Goal: Information Seeking & Learning: Learn about a topic

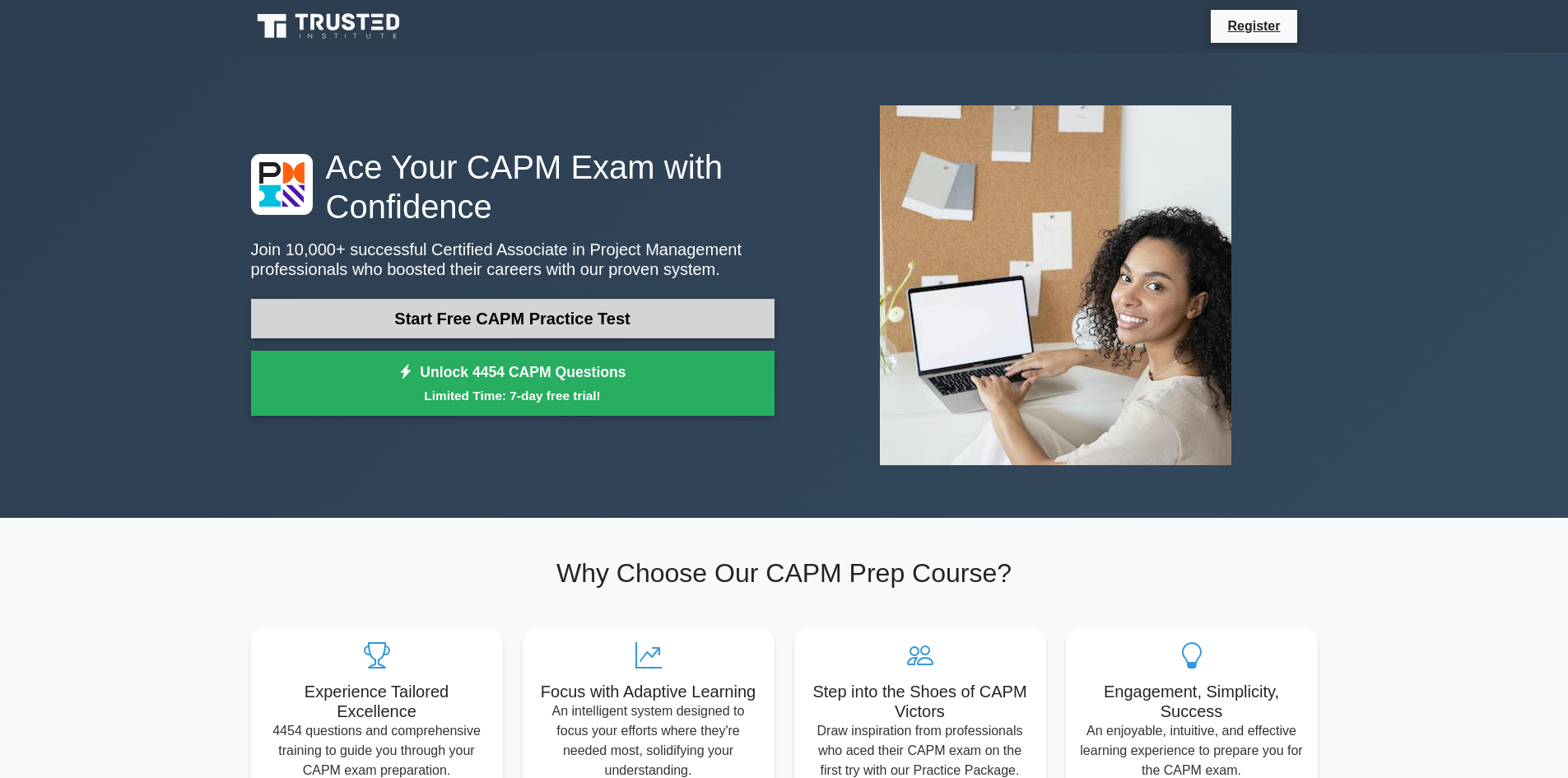
click at [437, 315] on link "Start Free CAPM Practice Test" at bounding box center [512, 318] width 523 height 40
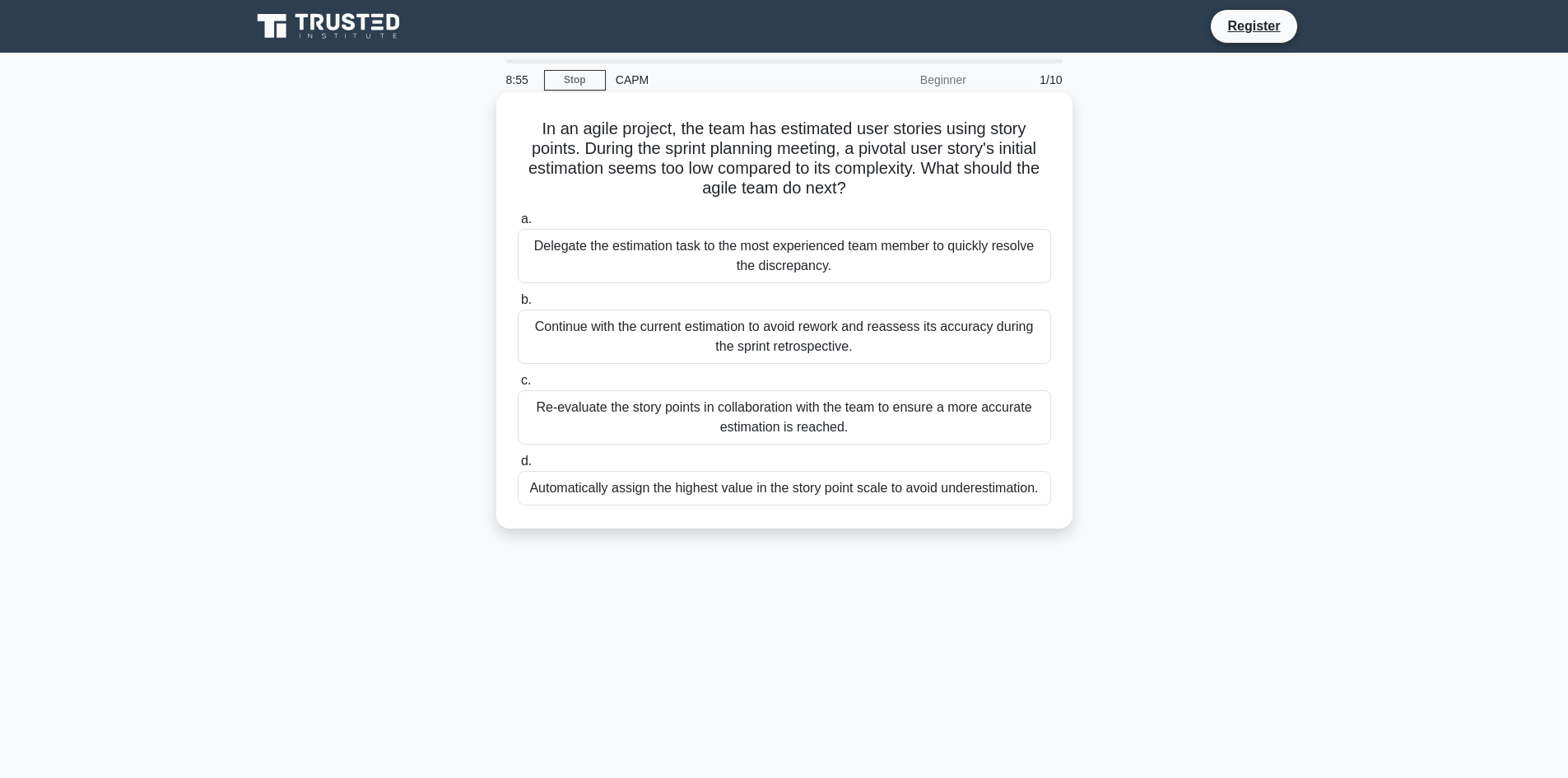
click at [754, 265] on div "Delegate the estimation task to the most experienced team member to quickly res…" at bounding box center [784, 256] width 533 height 55
click at [517, 225] on input "a. Delegate the estimation task to the most experienced team member to quickly …" at bounding box center [517, 219] width 0 height 11
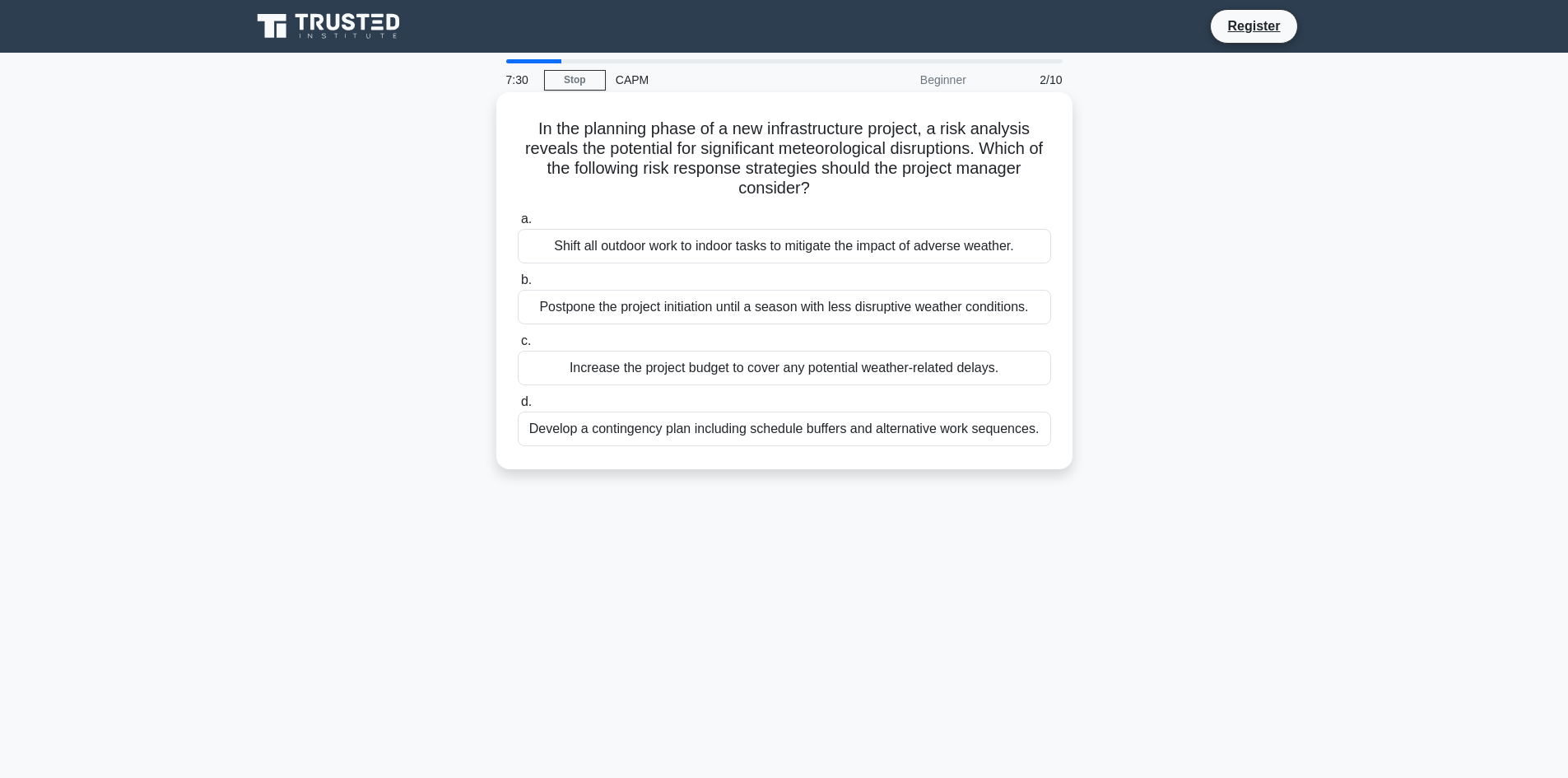
click at [718, 432] on div "Develop a contingency plan including schedule buffers and alternative work sequ…" at bounding box center [784, 428] width 533 height 34
click at [517, 407] on input "d. Develop a contingency plan including schedule buffers and alternative work s…" at bounding box center [517, 402] width 0 height 11
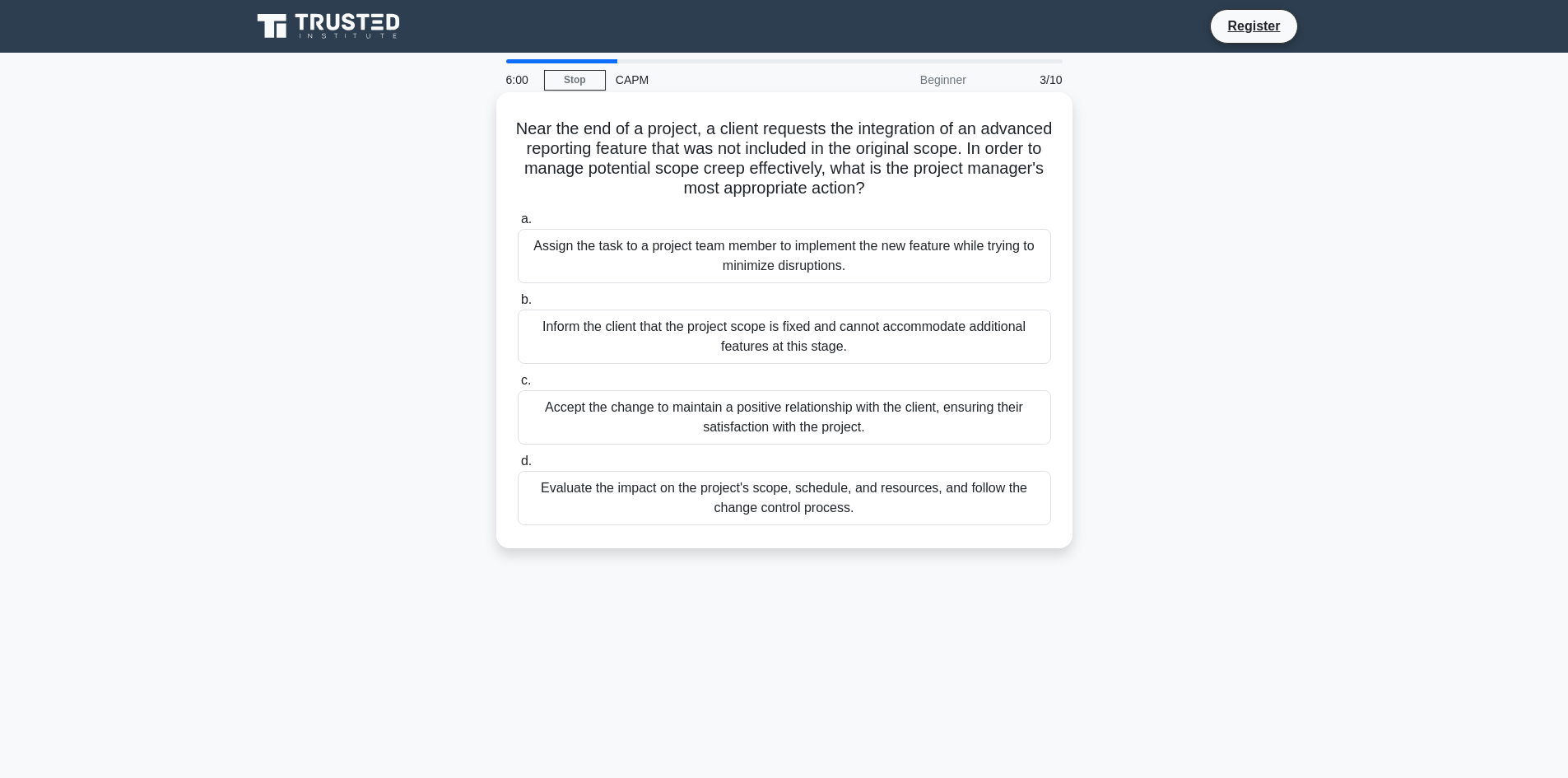
click at [776, 490] on div "Evaluate the impact on the project's scope, schedule, and resources, and follow…" at bounding box center [784, 498] width 533 height 55
click at [517, 467] on input "d. Evaluate the impact on the project's scope, schedule, and resources, and fol…" at bounding box center [517, 461] width 0 height 11
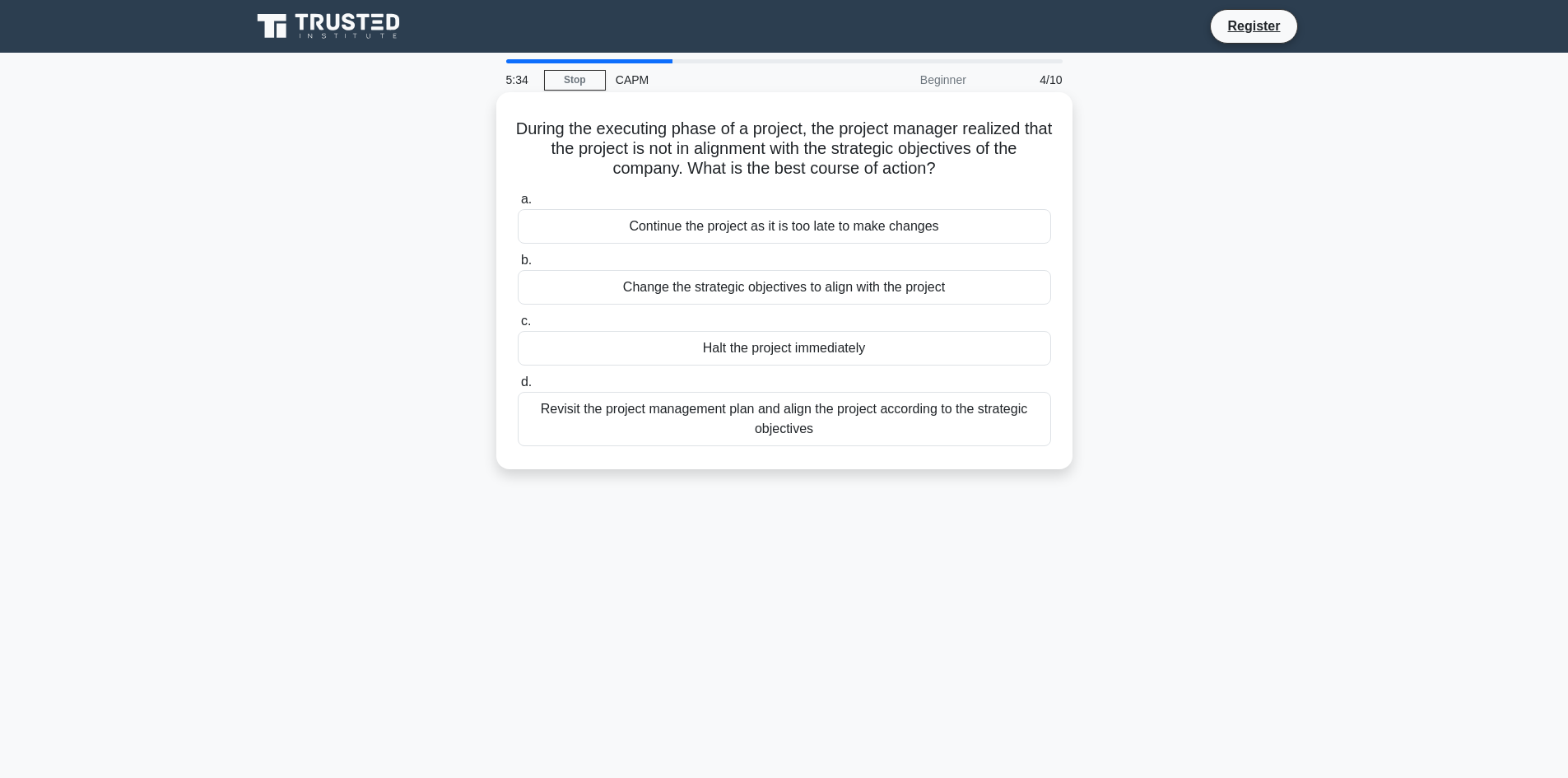
click at [766, 294] on div "Change the strategic objectives to align with the project" at bounding box center [784, 287] width 533 height 34
click at [517, 266] on input "b. Change the strategic objectives to align with the project" at bounding box center [517, 260] width 0 height 11
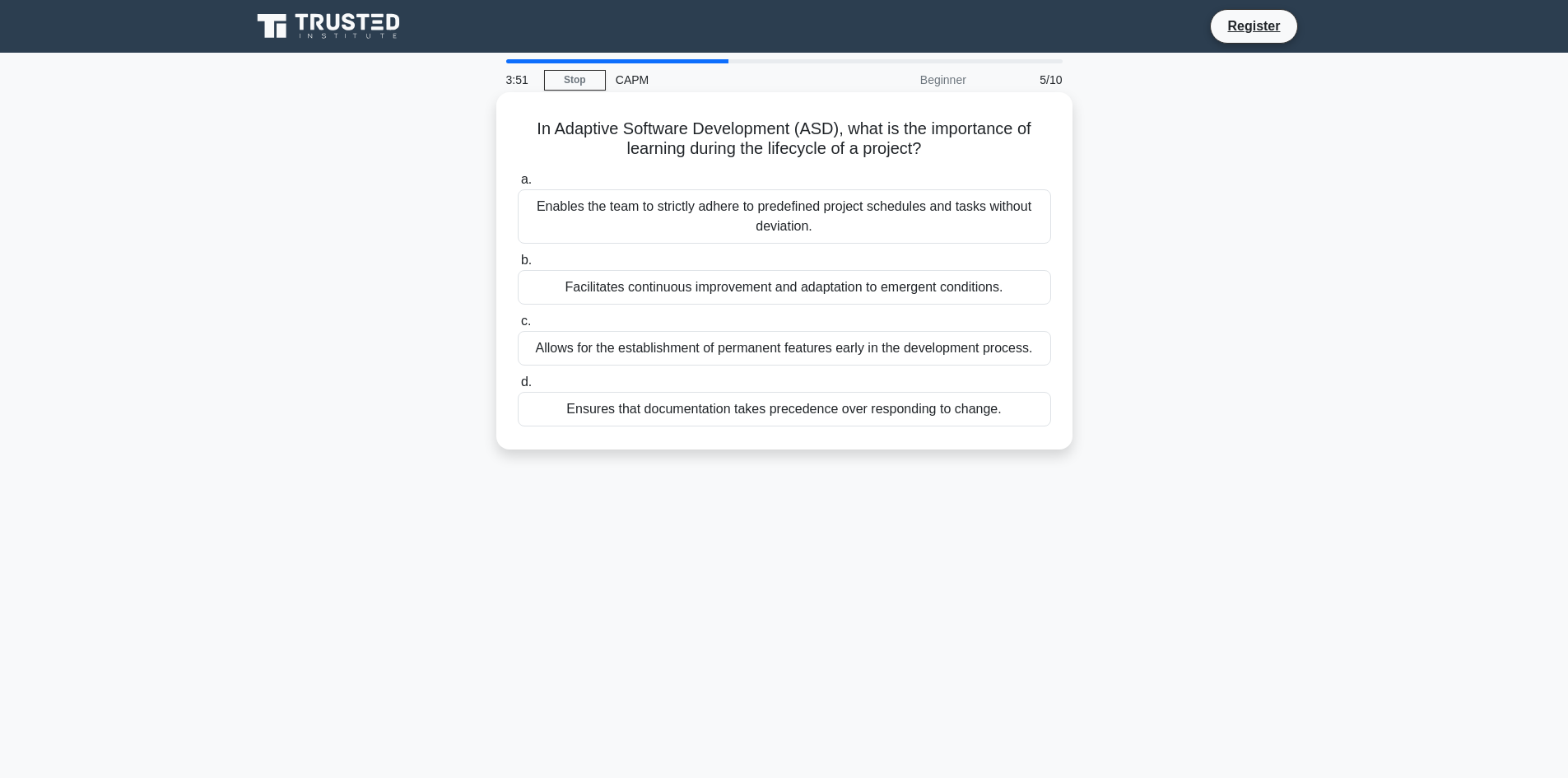
click at [712, 227] on div "Enables the team to strictly adhere to predefined project schedules and tasks w…" at bounding box center [784, 216] width 533 height 55
click at [517, 185] on input "a. Enables the team to strictly adhere to predefined project schedules and task…" at bounding box center [517, 179] width 0 height 11
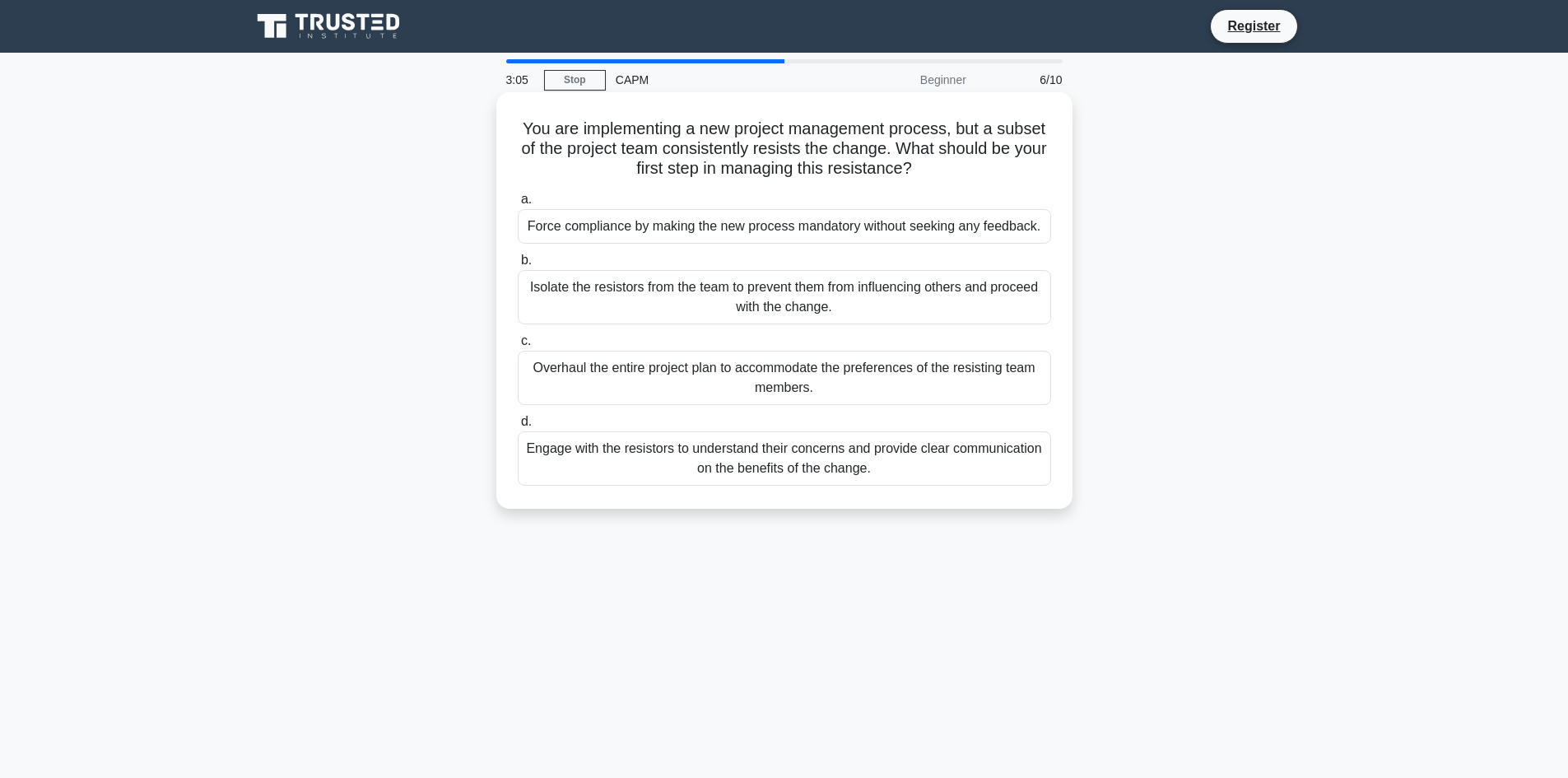
click at [763, 470] on div "Engage with the resistors to understand their concerns and provide clear commun…" at bounding box center [784, 458] width 533 height 55
click at [517, 427] on input "d. Engage with the resistors to understand their concerns and provide clear com…" at bounding box center [517, 421] width 0 height 11
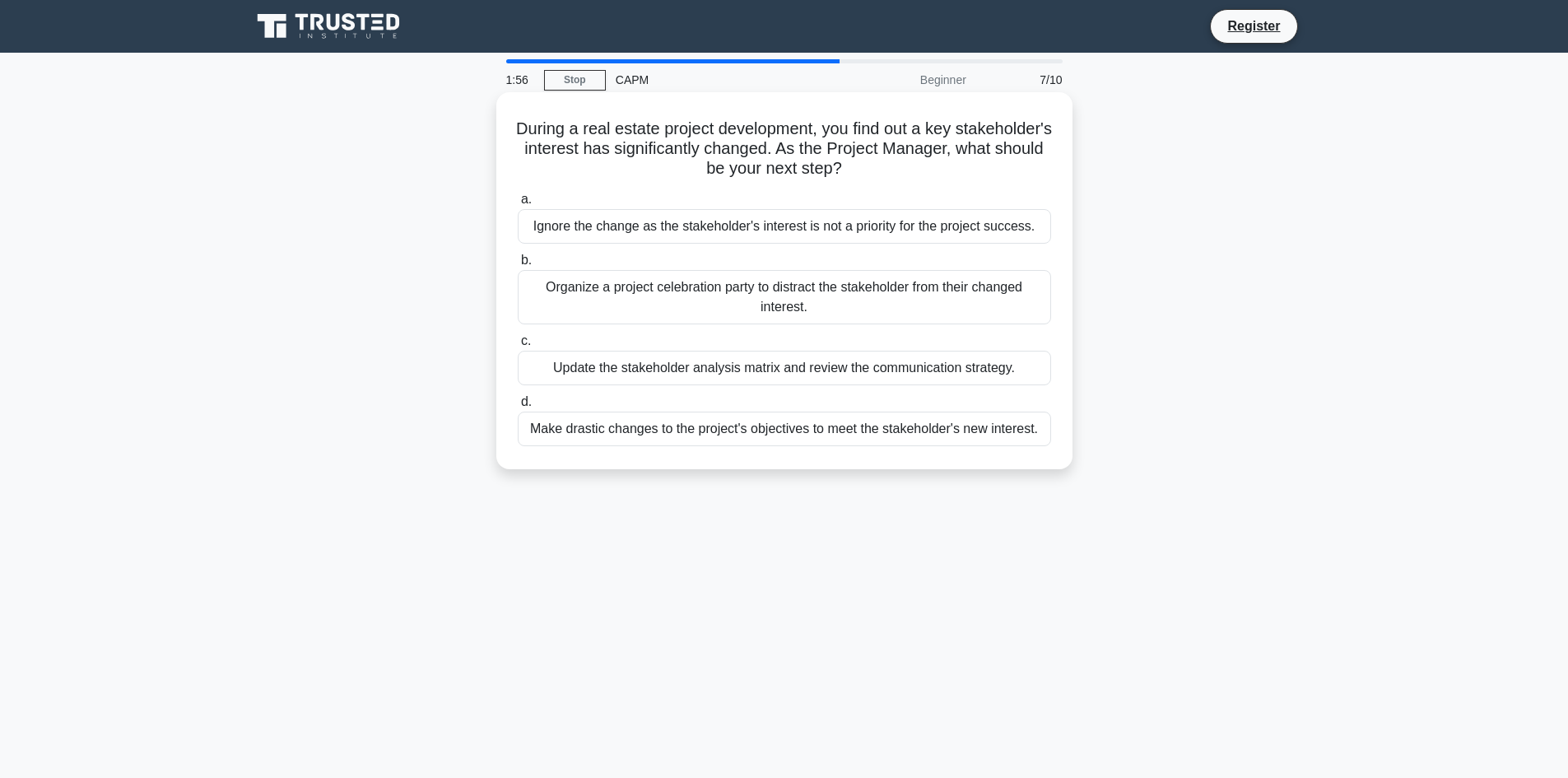
click at [765, 374] on div "Update the stakeholder analysis matrix and review the communication strategy." at bounding box center [784, 368] width 533 height 34
click at [517, 347] on input "c. Update the stakeholder analysis matrix and review the communication strategy." at bounding box center [517, 341] width 0 height 11
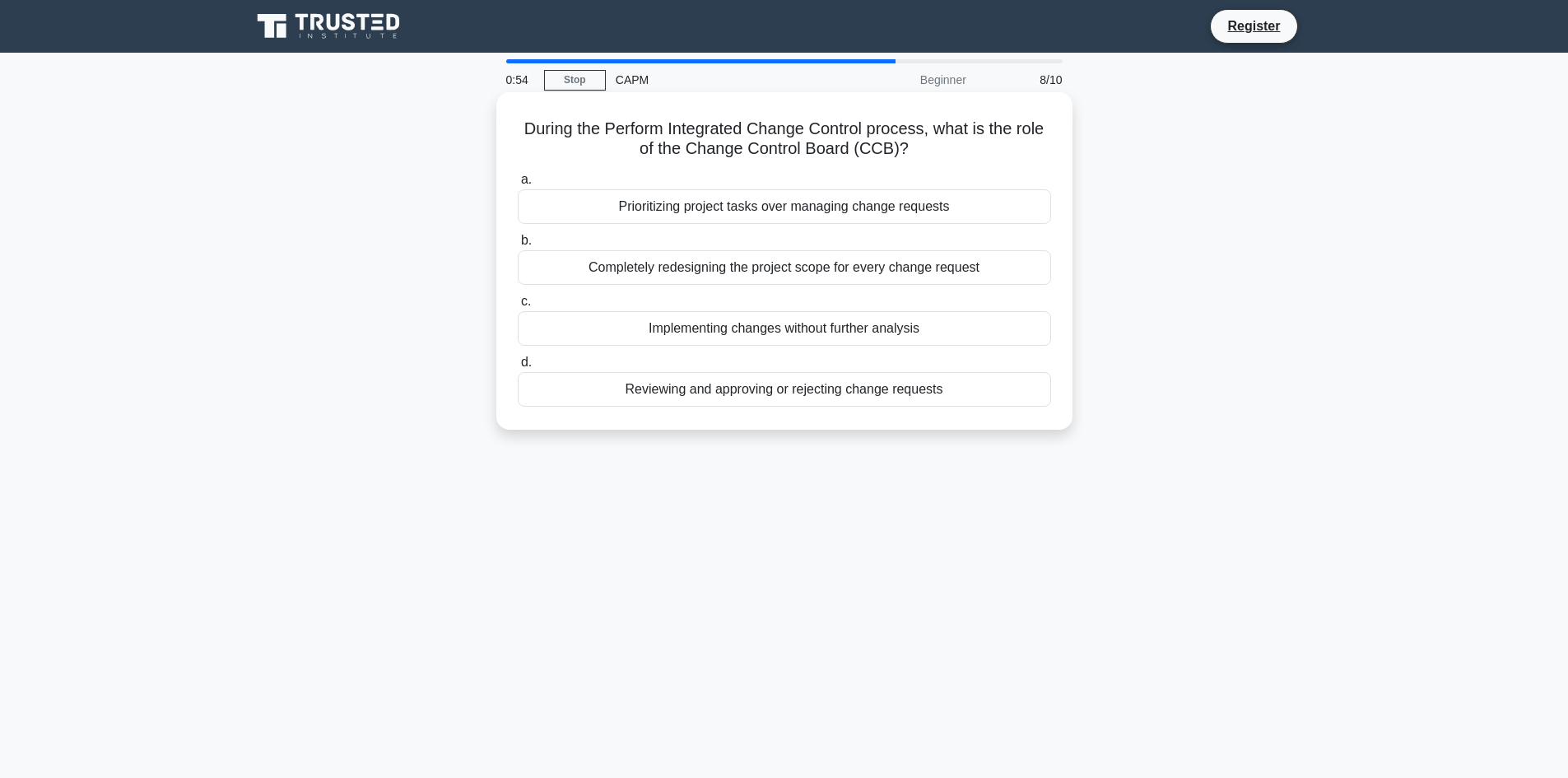
click at [802, 393] on div "Reviewing and approving or rejecting change requests" at bounding box center [784, 389] width 533 height 34
click at [517, 368] on input "d. Reviewing and approving or rejecting change requests" at bounding box center [517, 363] width 0 height 11
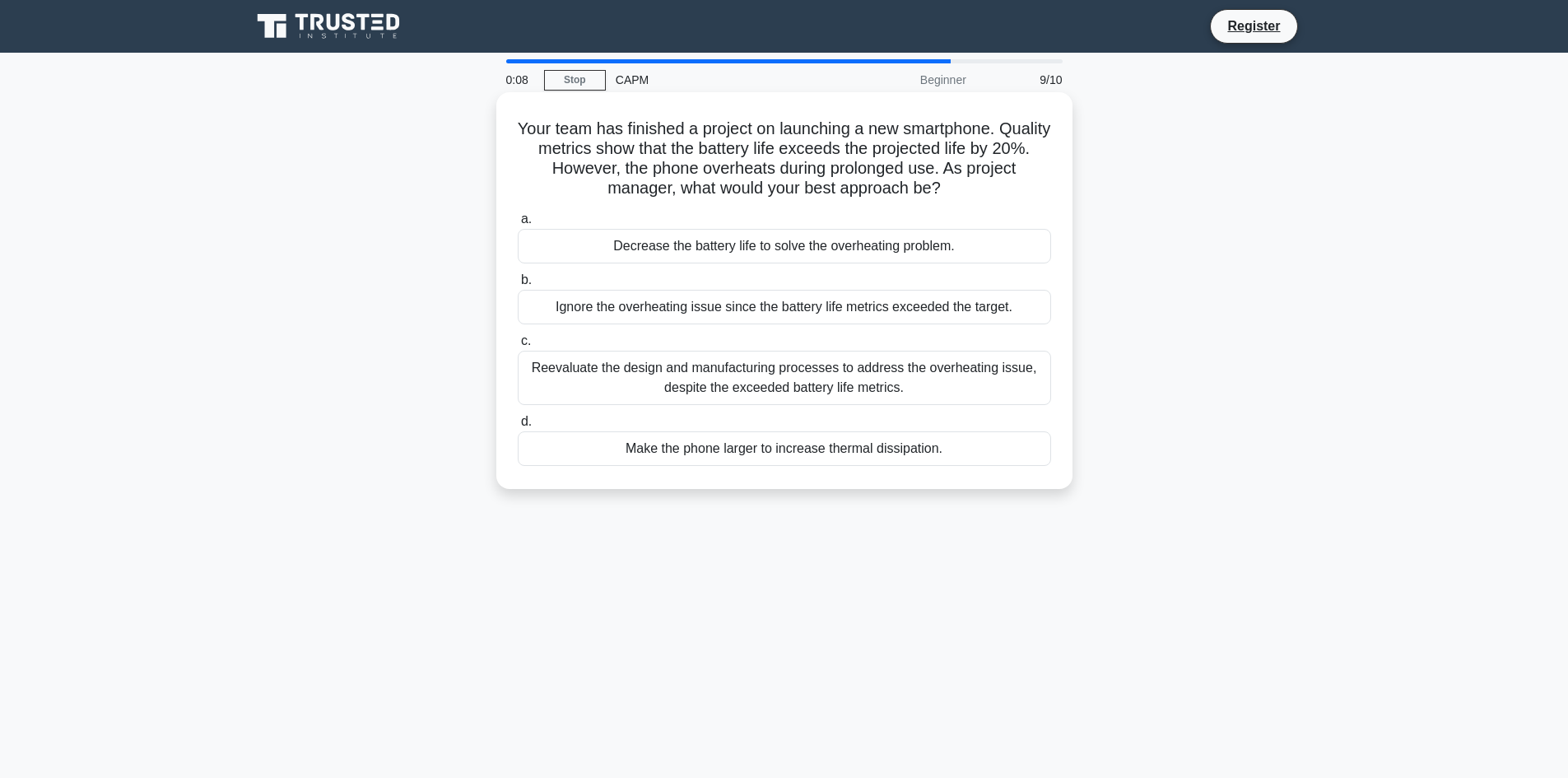
click at [673, 249] on div "Decrease the battery life to solve the overheating problem." at bounding box center [784, 246] width 533 height 34
click at [517, 225] on input "a. Decrease the battery life to solve the overheating problem." at bounding box center [517, 219] width 0 height 11
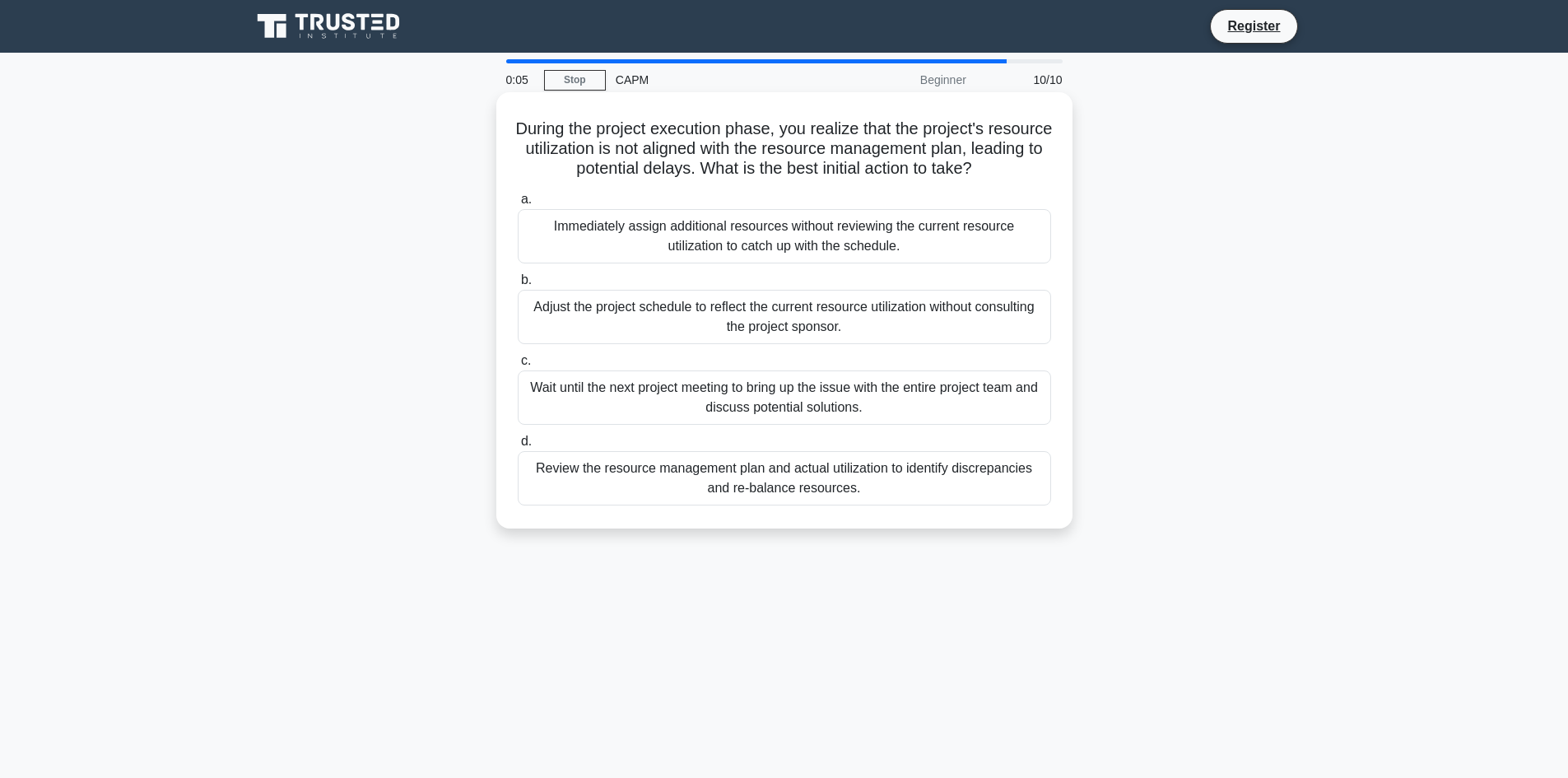
click at [683, 321] on div "Adjust the project schedule to reflect the current resource utilization without…" at bounding box center [784, 316] width 533 height 55
click at [517, 285] on input "b. Adjust the project schedule to reflect the current resource utilization with…" at bounding box center [517, 280] width 0 height 11
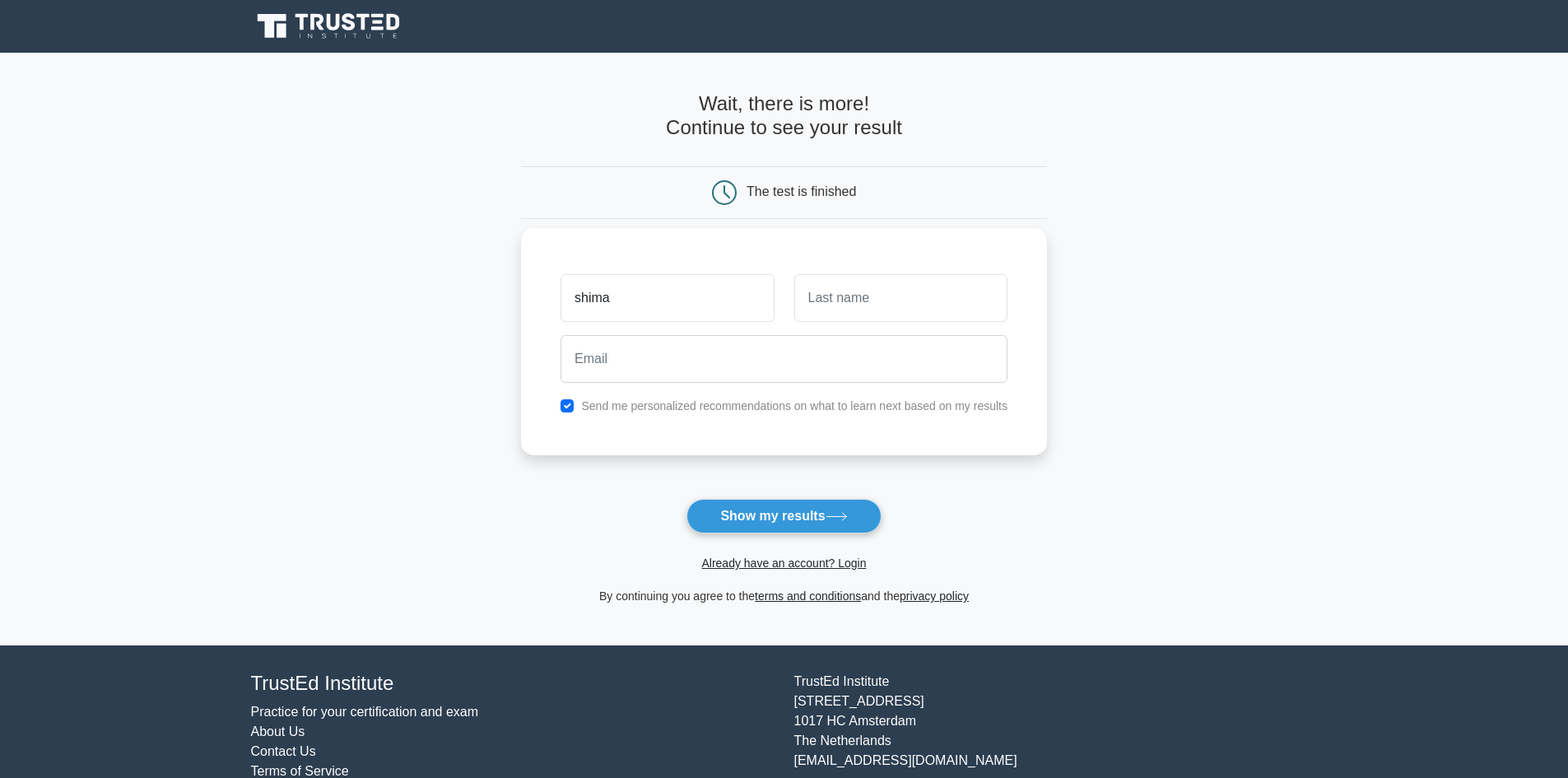
type input "shima"
click at [589, 363] on input "email" at bounding box center [783, 358] width 447 height 48
click at [730, 507] on button "Show my results" at bounding box center [783, 516] width 194 height 34
type input "james"
click at [600, 353] on input "email" at bounding box center [783, 358] width 447 height 48
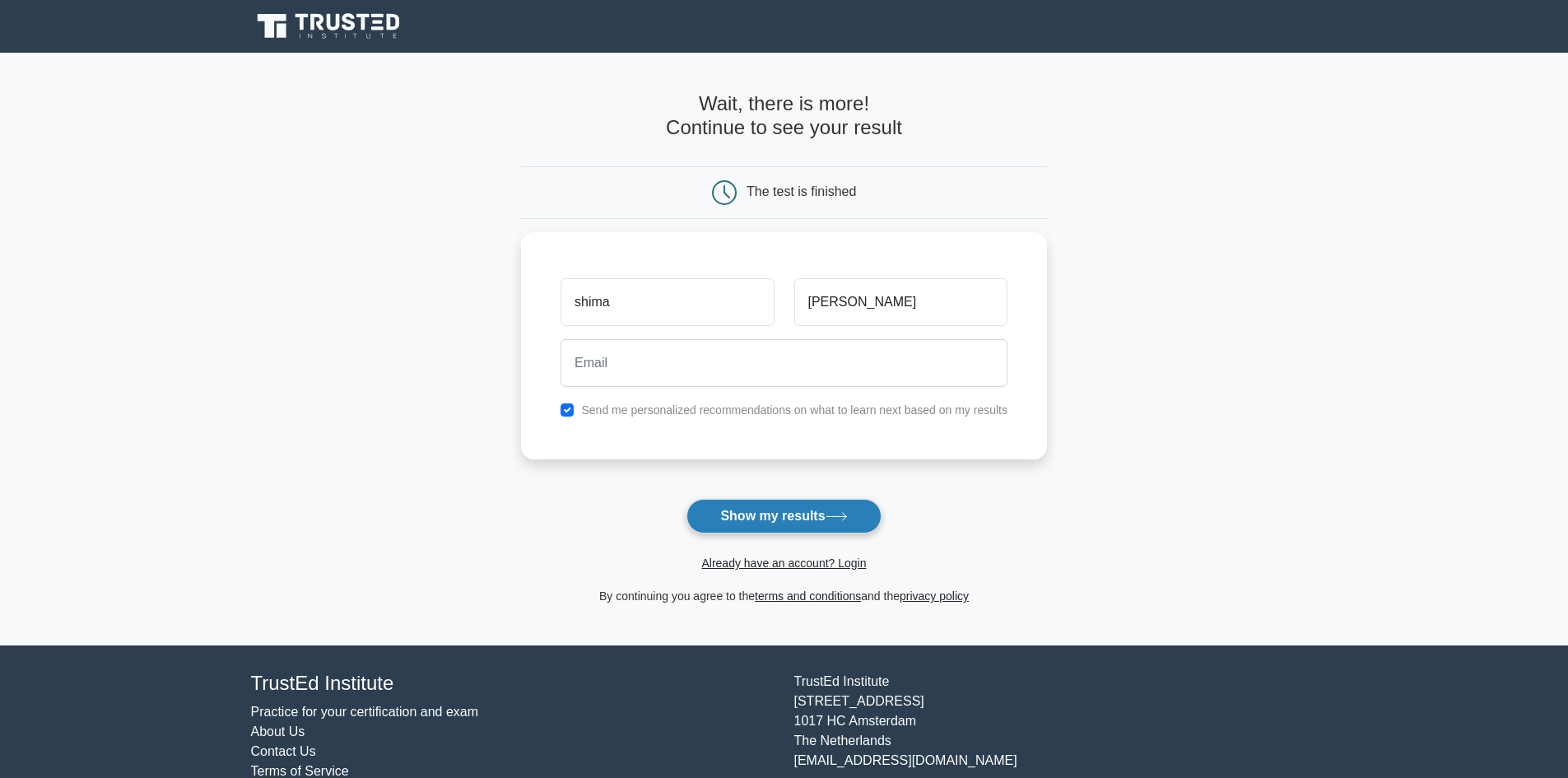
click at [732, 519] on button "Show my results" at bounding box center [783, 516] width 194 height 34
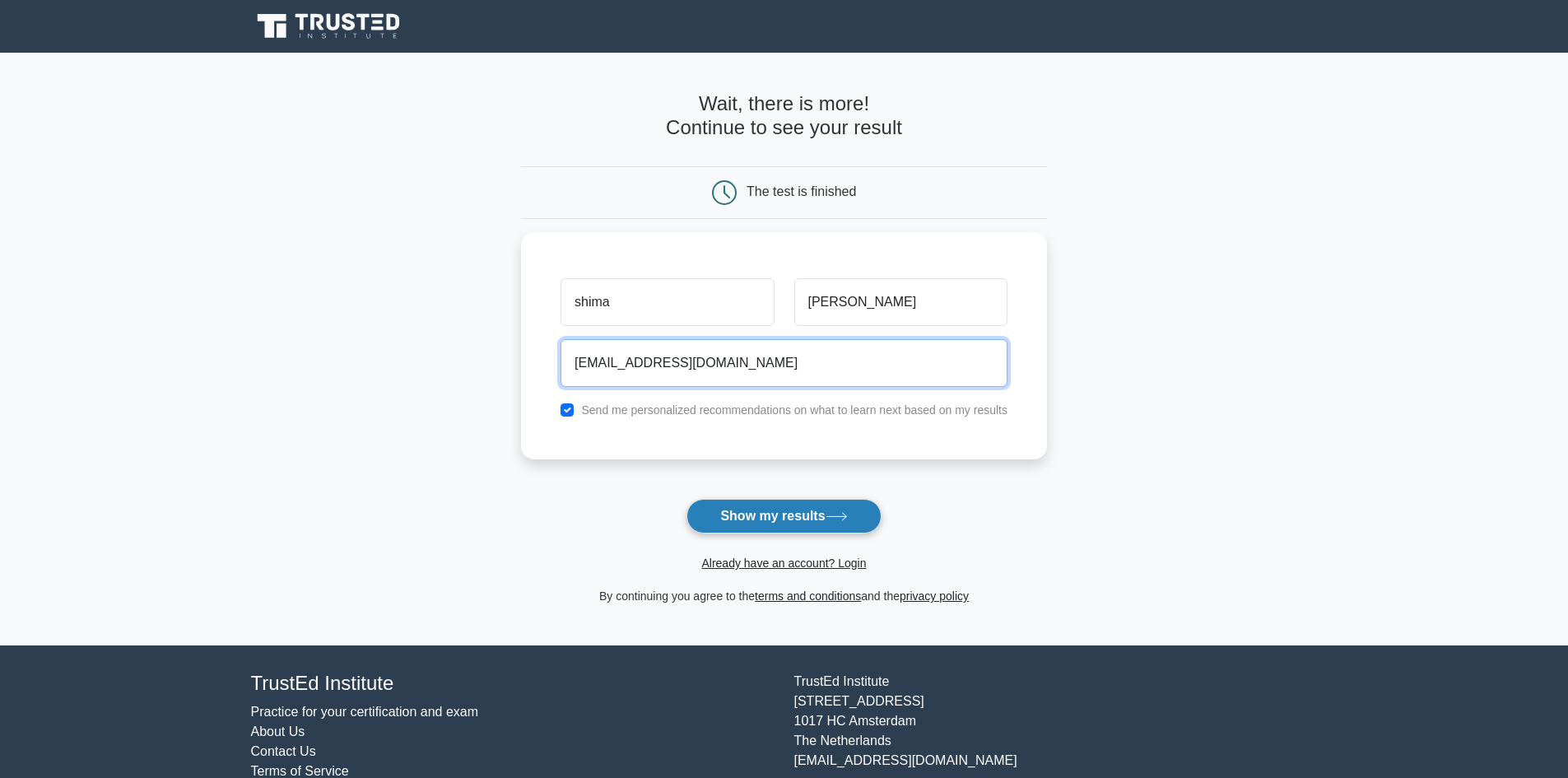
type input "shimajames20@gmail.com"
click at [769, 521] on button "Show my results" at bounding box center [783, 516] width 194 height 34
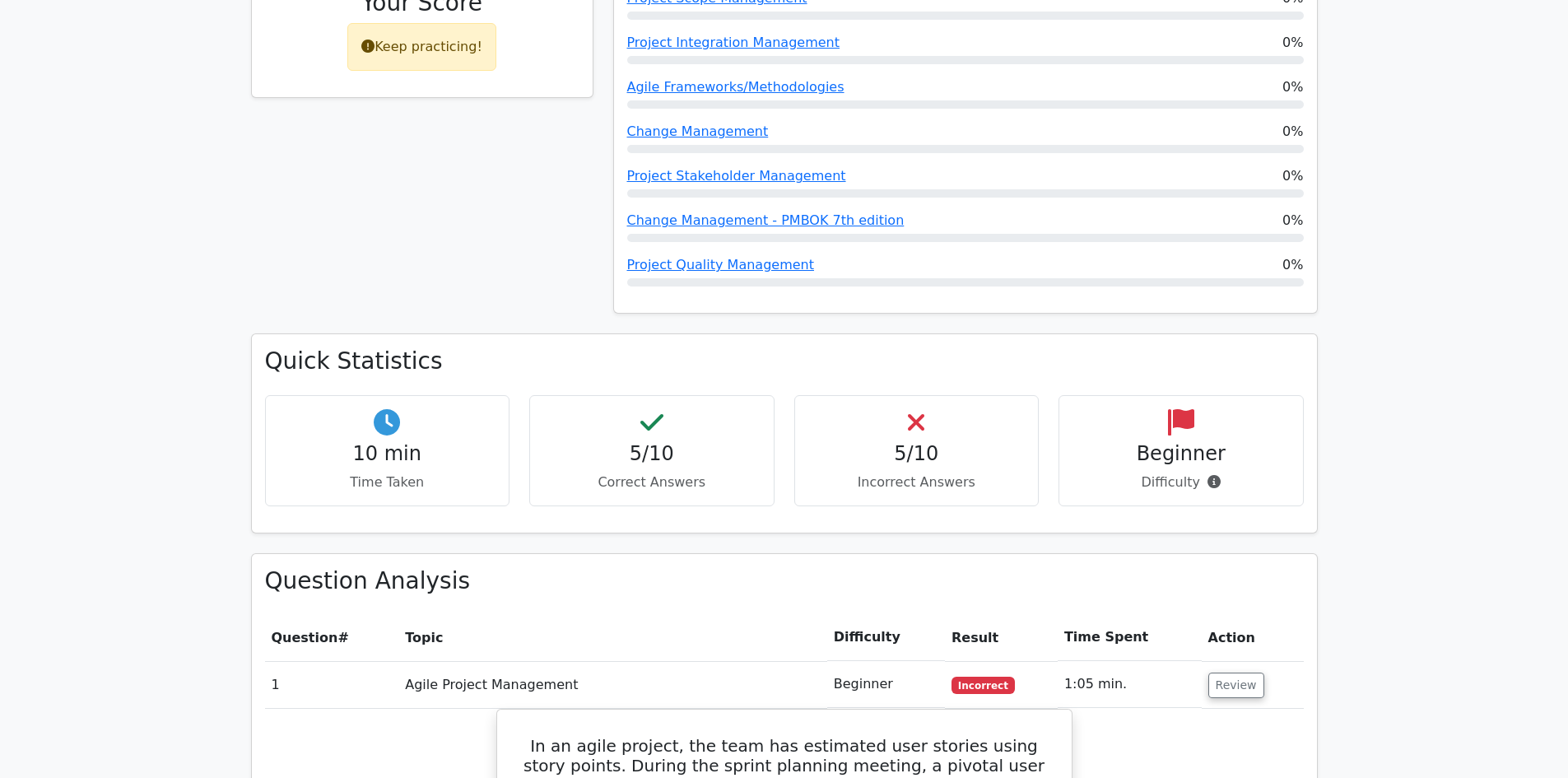
scroll to position [897, 0]
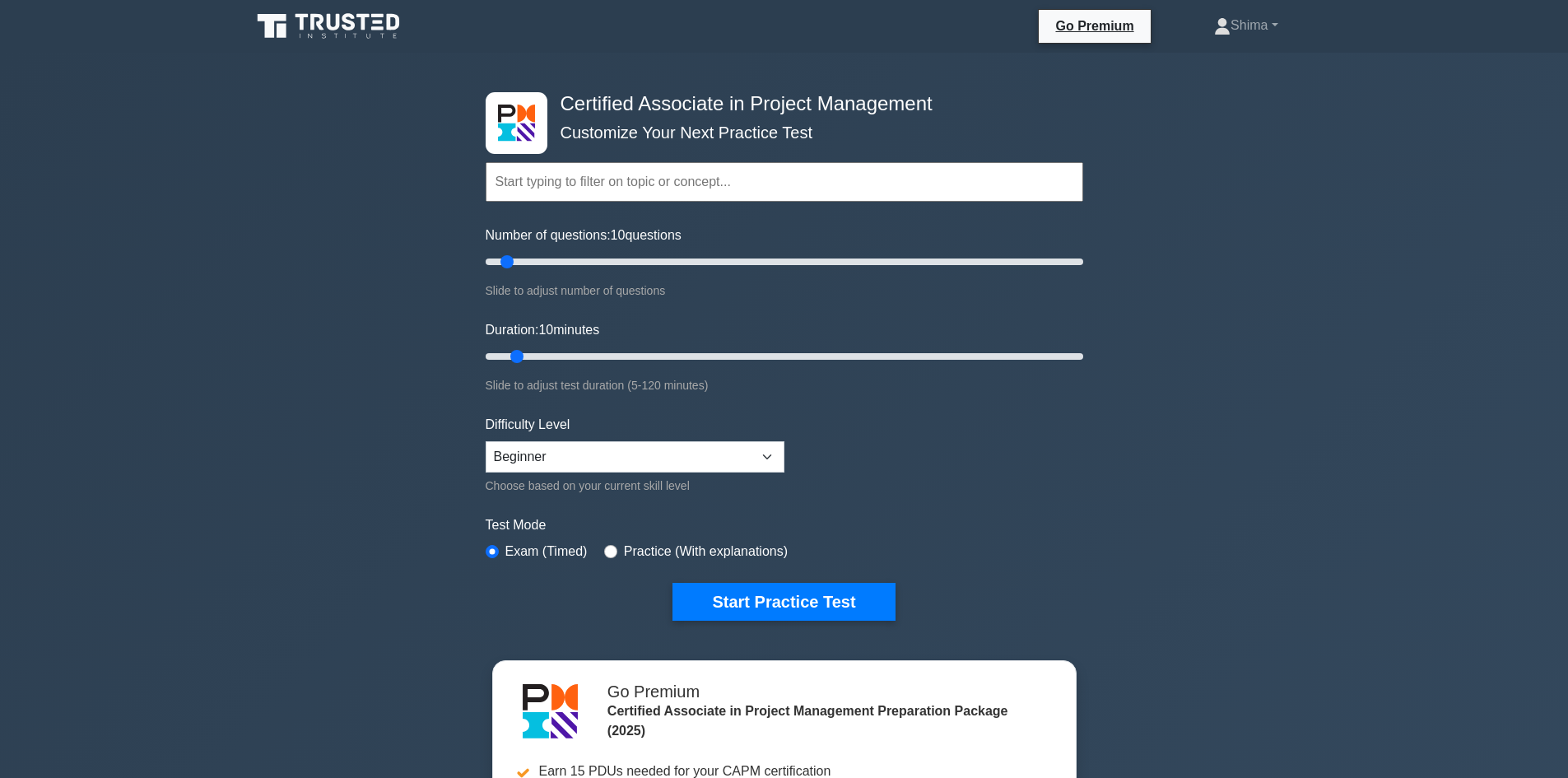
click at [507, 183] on input "text" at bounding box center [784, 182] width 597 height 40
type input "inventory management"
click at [672, 583] on button "Start Practice Test" at bounding box center [783, 601] width 222 height 38
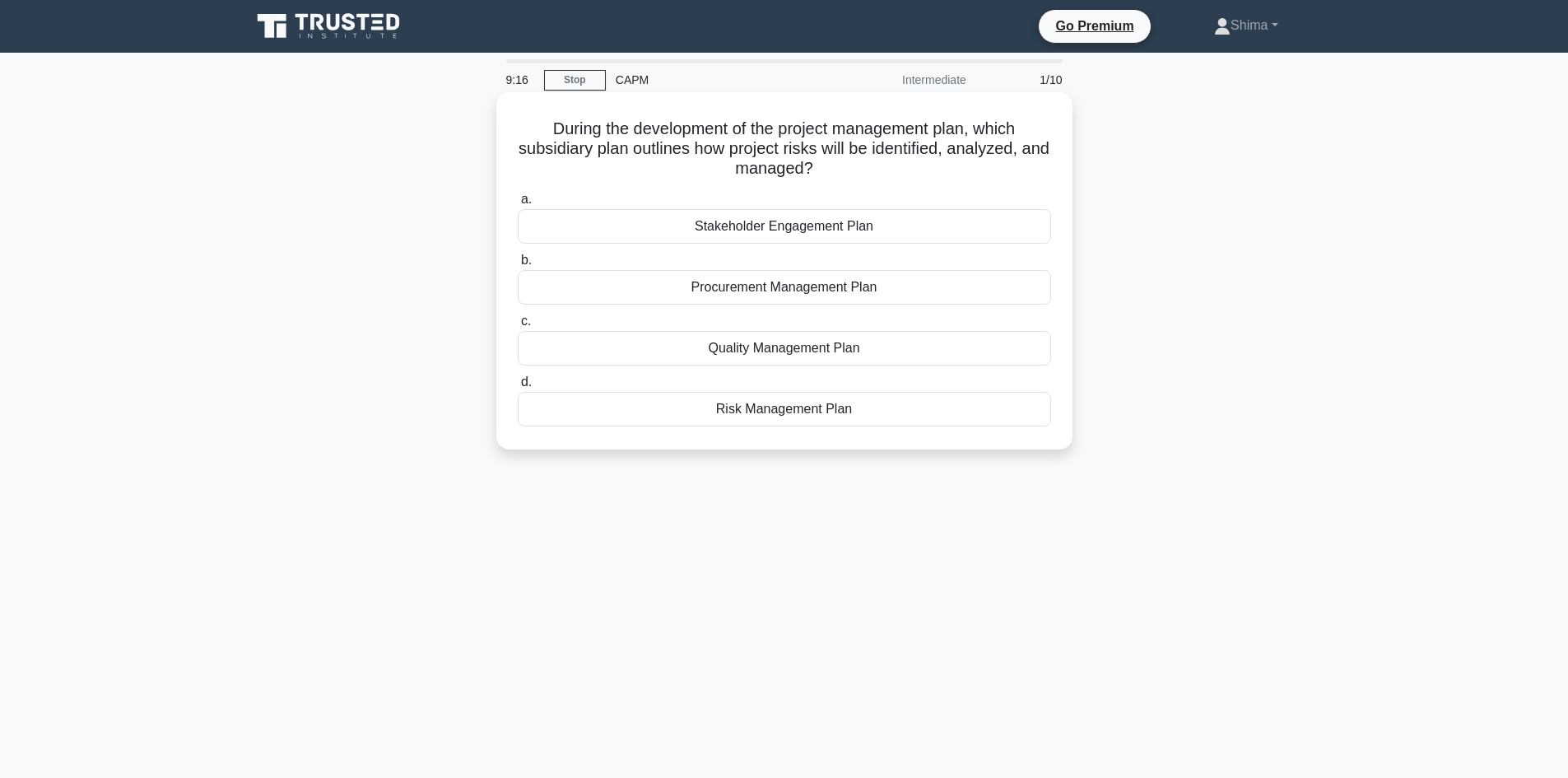
click at [755, 292] on div "Procurement Management Plan" at bounding box center [784, 287] width 533 height 34
click at [517, 266] on input "b. Procurement Management Plan" at bounding box center [517, 260] width 0 height 11
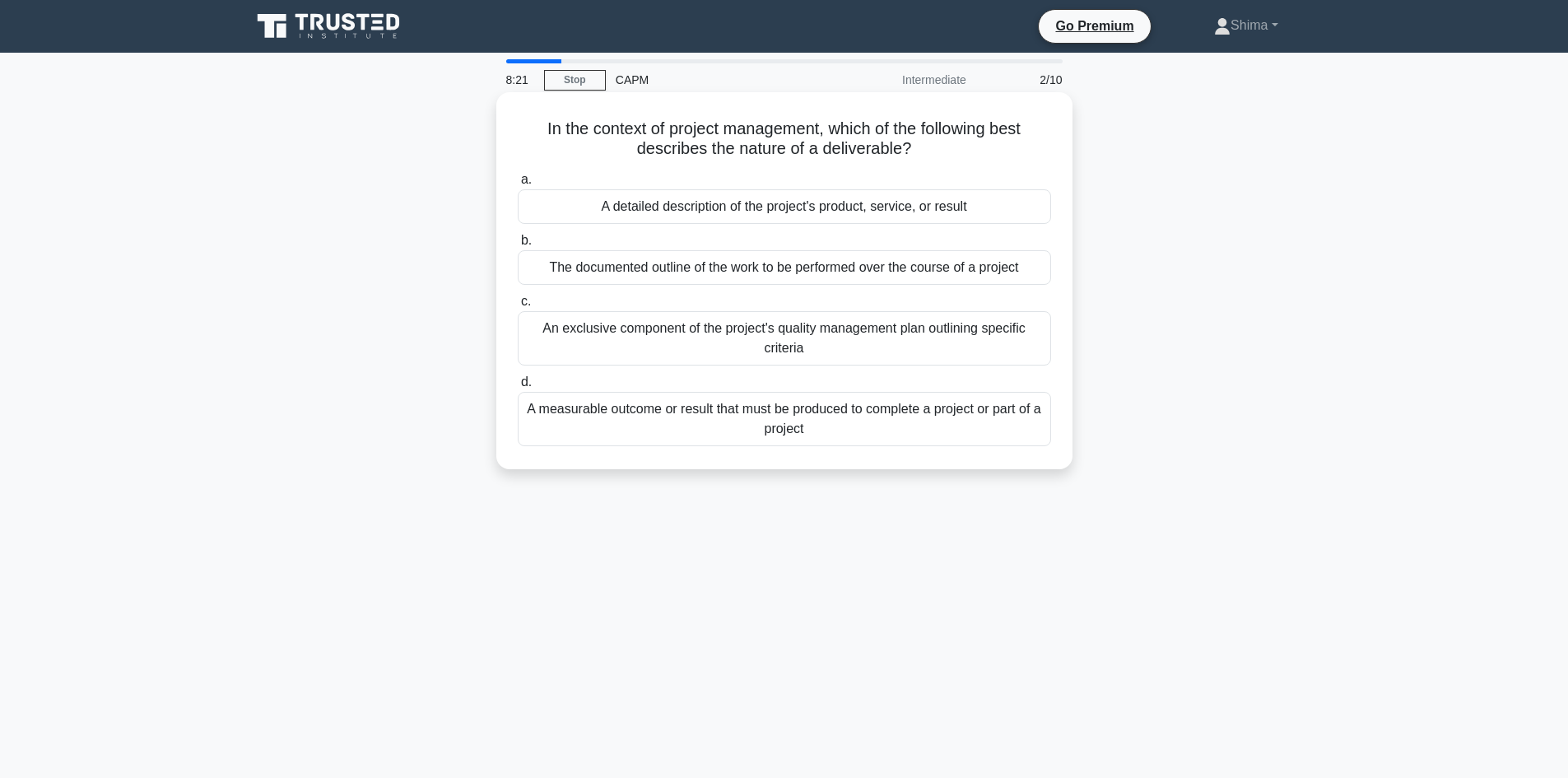
click at [738, 208] on div "A detailed description of the project's product, service, or result" at bounding box center [784, 206] width 533 height 34
click at [517, 185] on input "a. A detailed description of the project's product, service, or result" at bounding box center [517, 179] width 0 height 11
